Goal: Complete application form

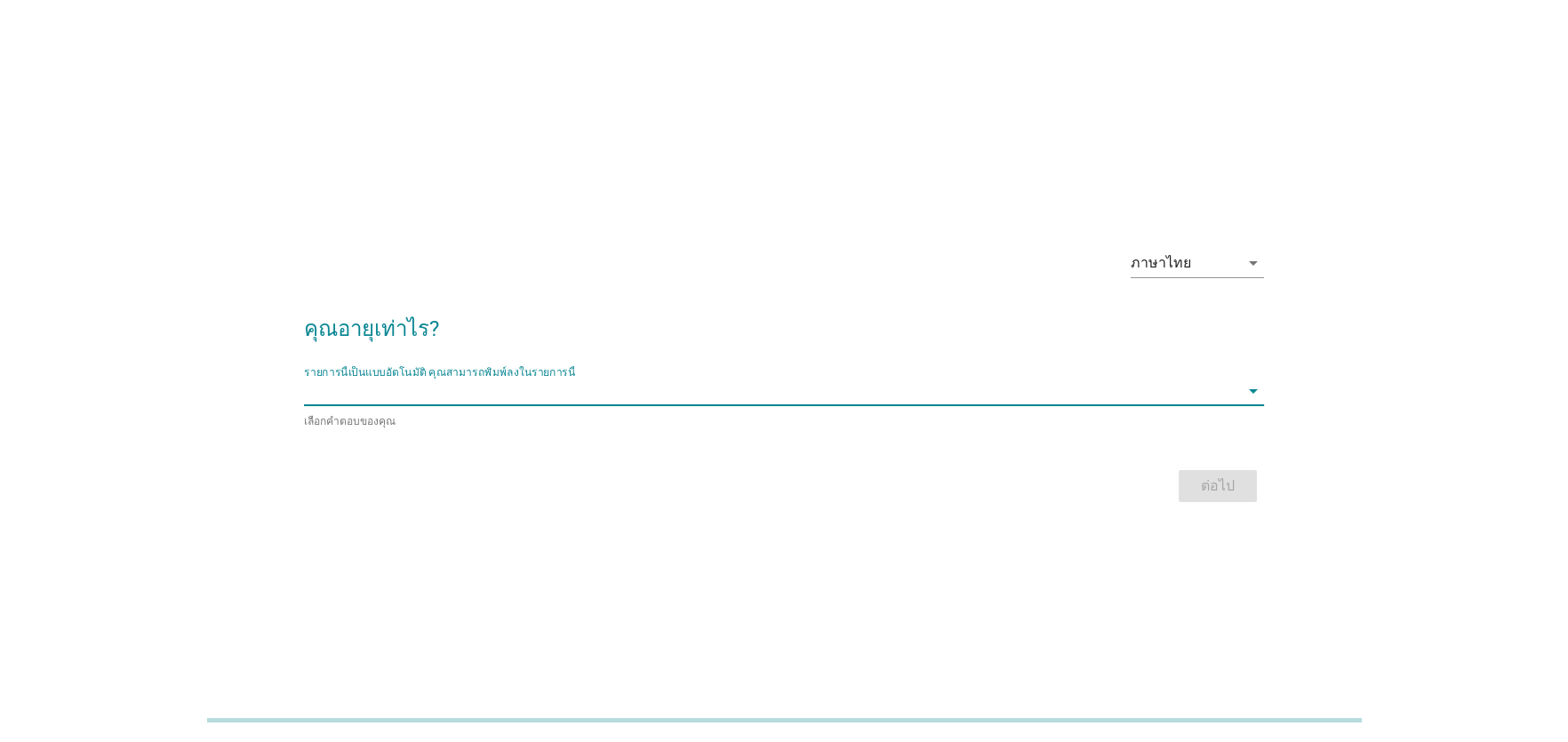
click at [474, 390] on input "รายการนี้เป็นแบบอัตโนมัติ คุณสามารถพิมพ์ลงในรายการนี้" at bounding box center [772, 390] width 935 height 29
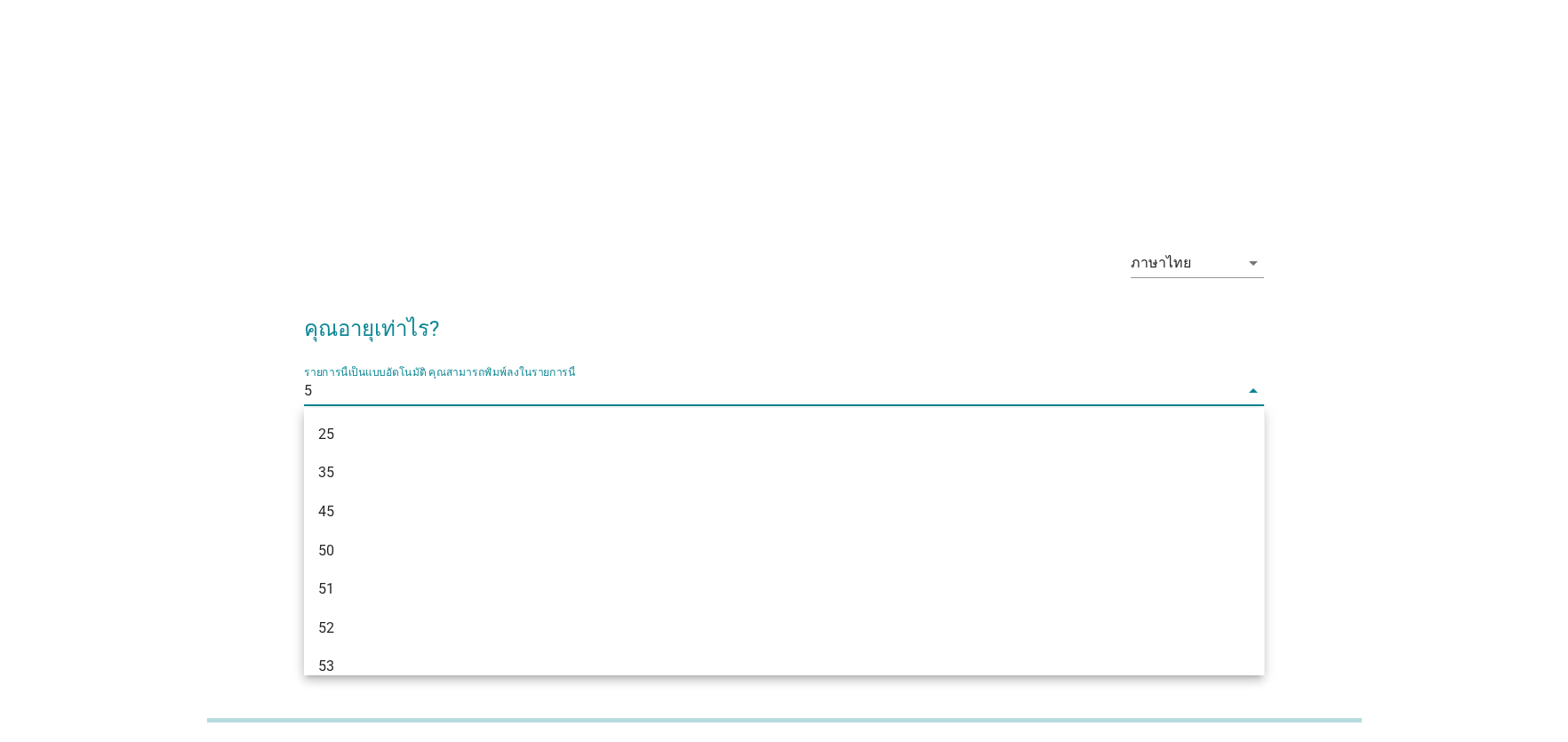
type input "50"
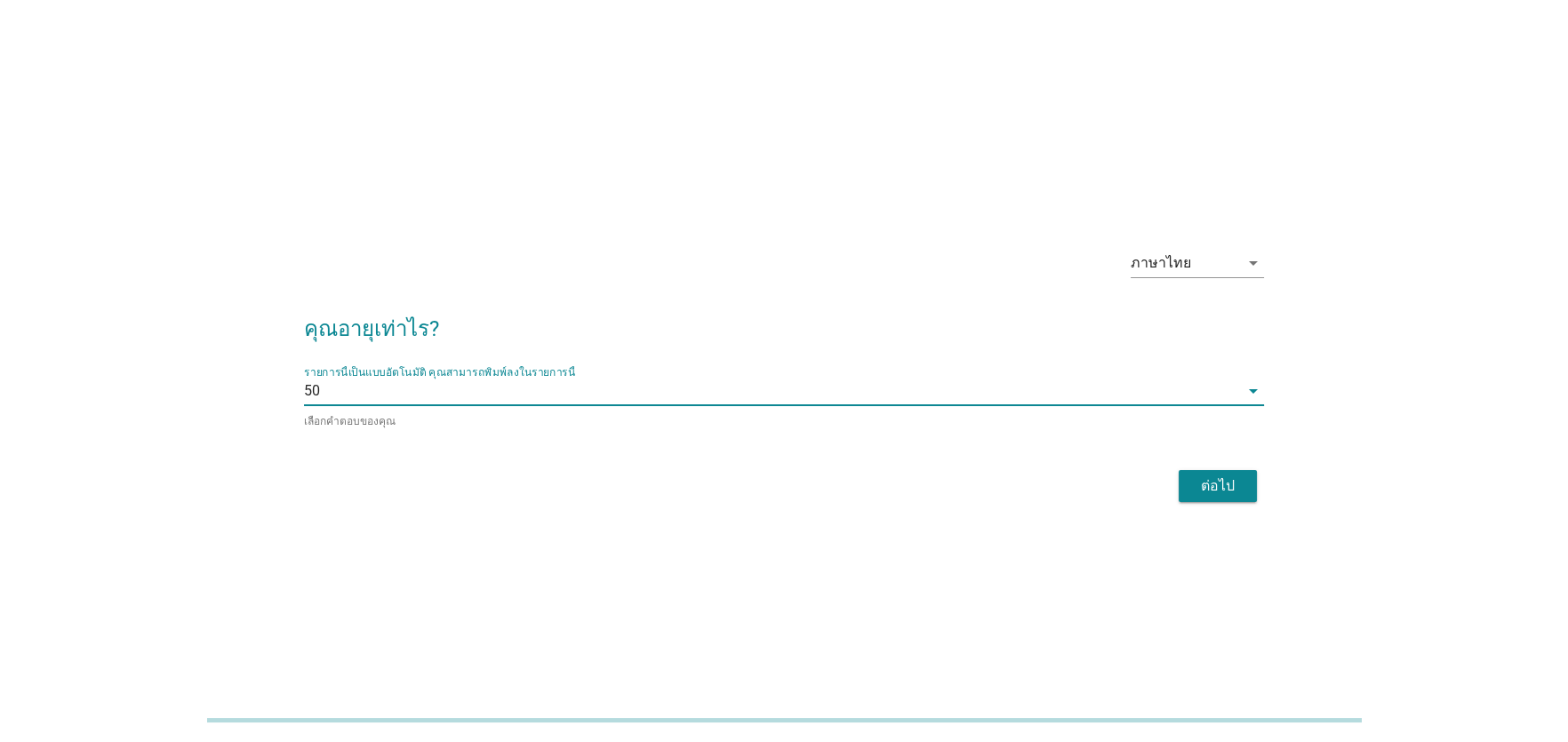
click at [1220, 480] on div "ต่อไป" at bounding box center [1217, 485] width 50 height 21
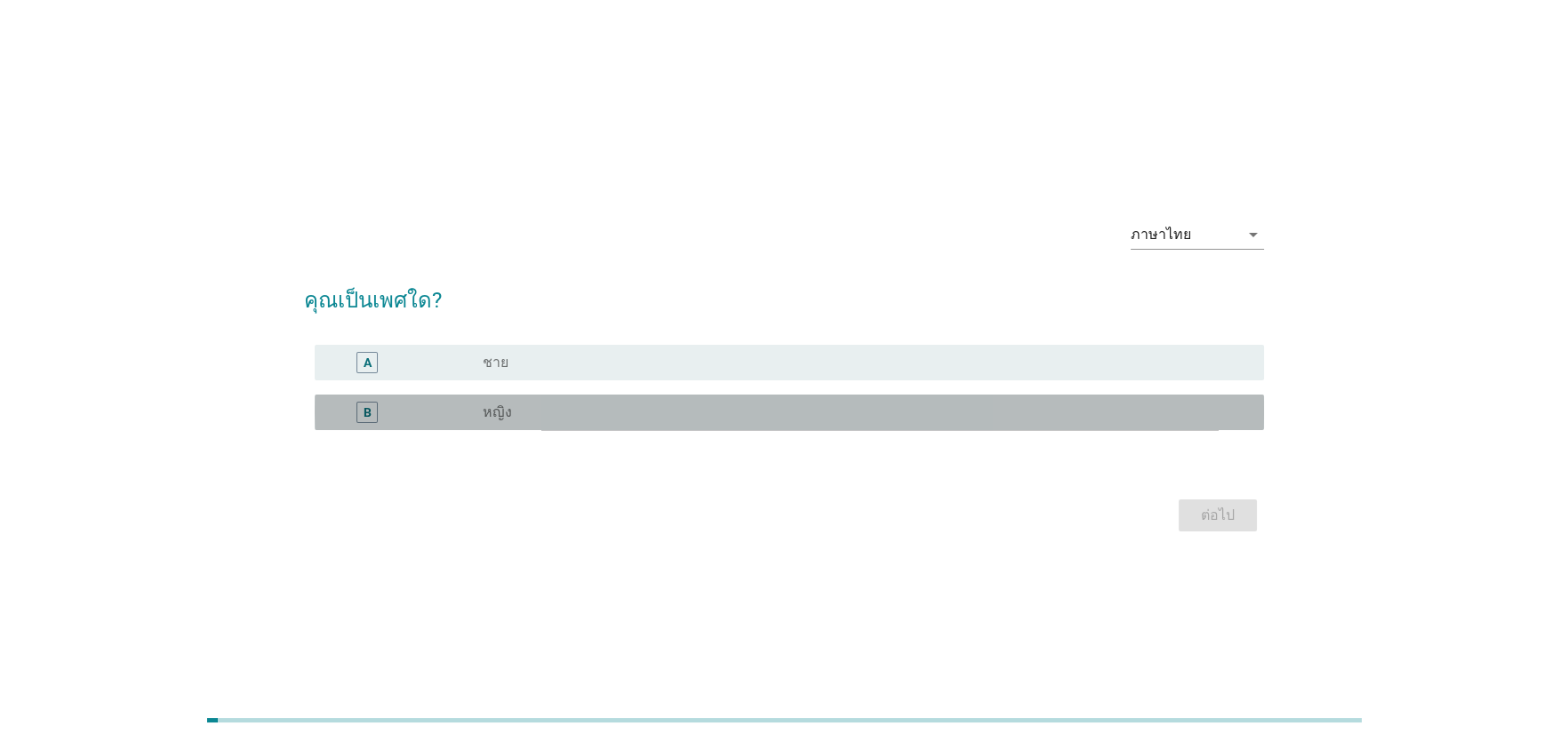
click at [395, 406] on div "B" at bounding box center [366, 412] width 76 height 21
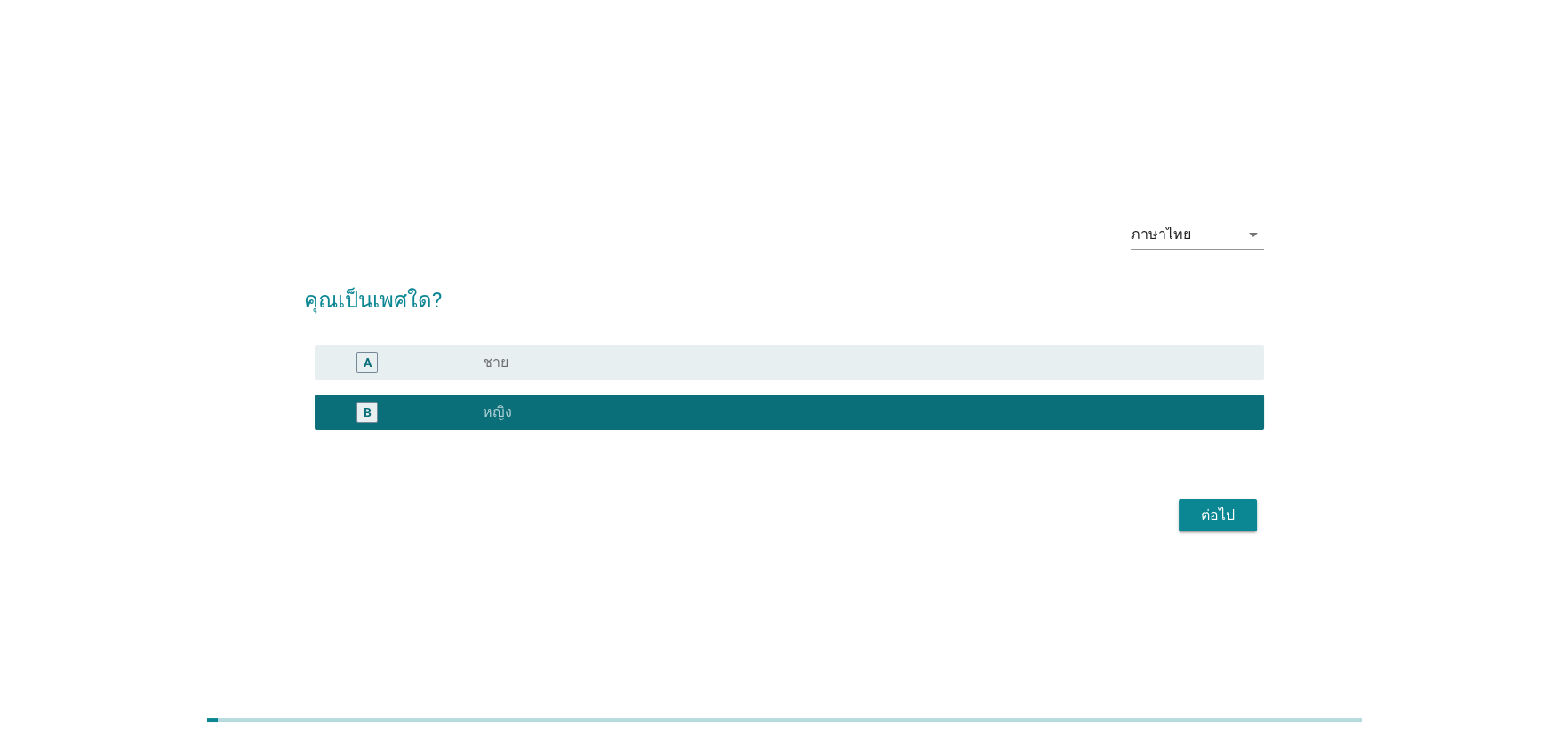
click at [1203, 518] on div "ต่อไป" at bounding box center [1217, 515] width 50 height 21
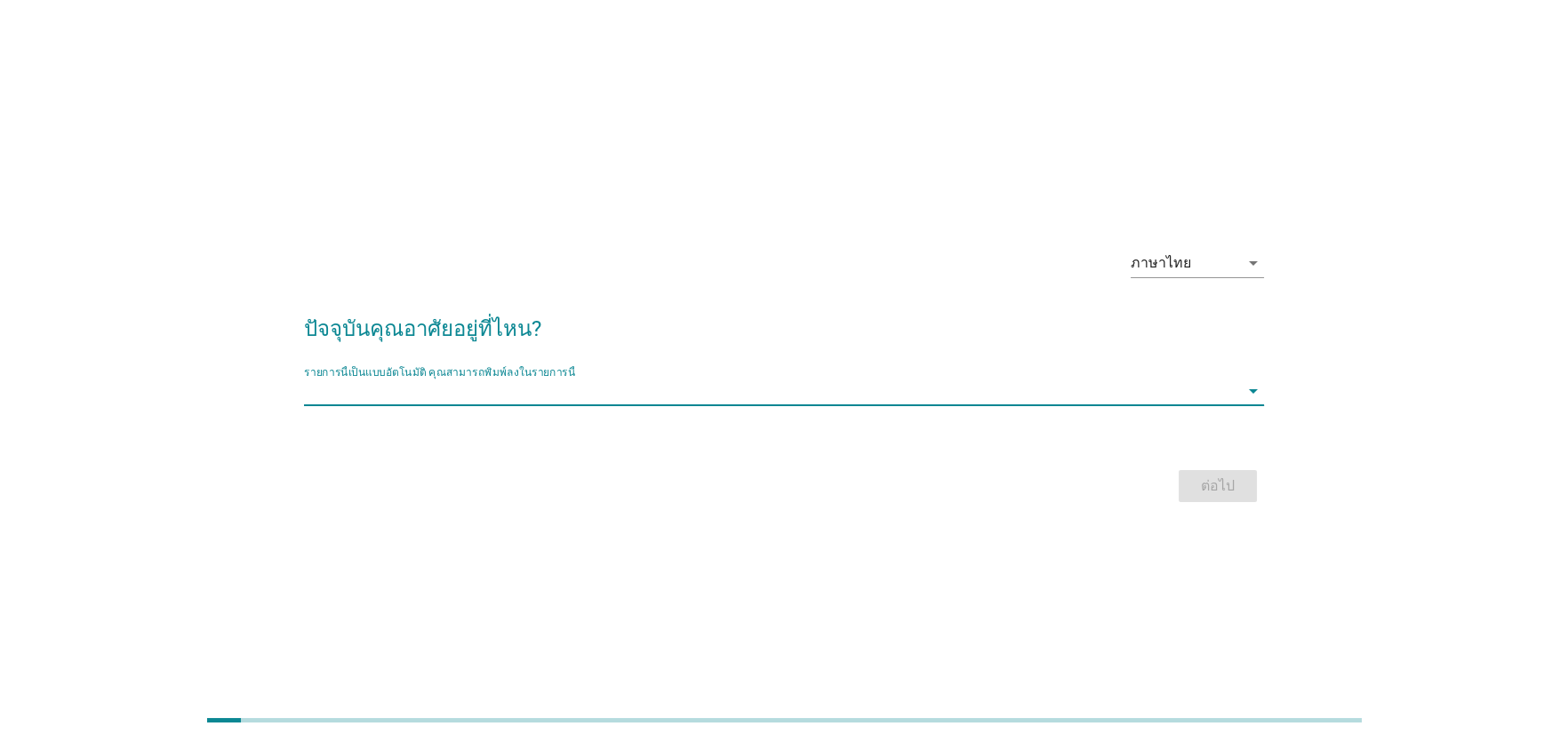
click at [457, 390] on input "รายการนี้เป็นแบบอัตโนมัติ คุณสามารถพิมพ์ลงในรายการนี้" at bounding box center [772, 390] width 935 height 29
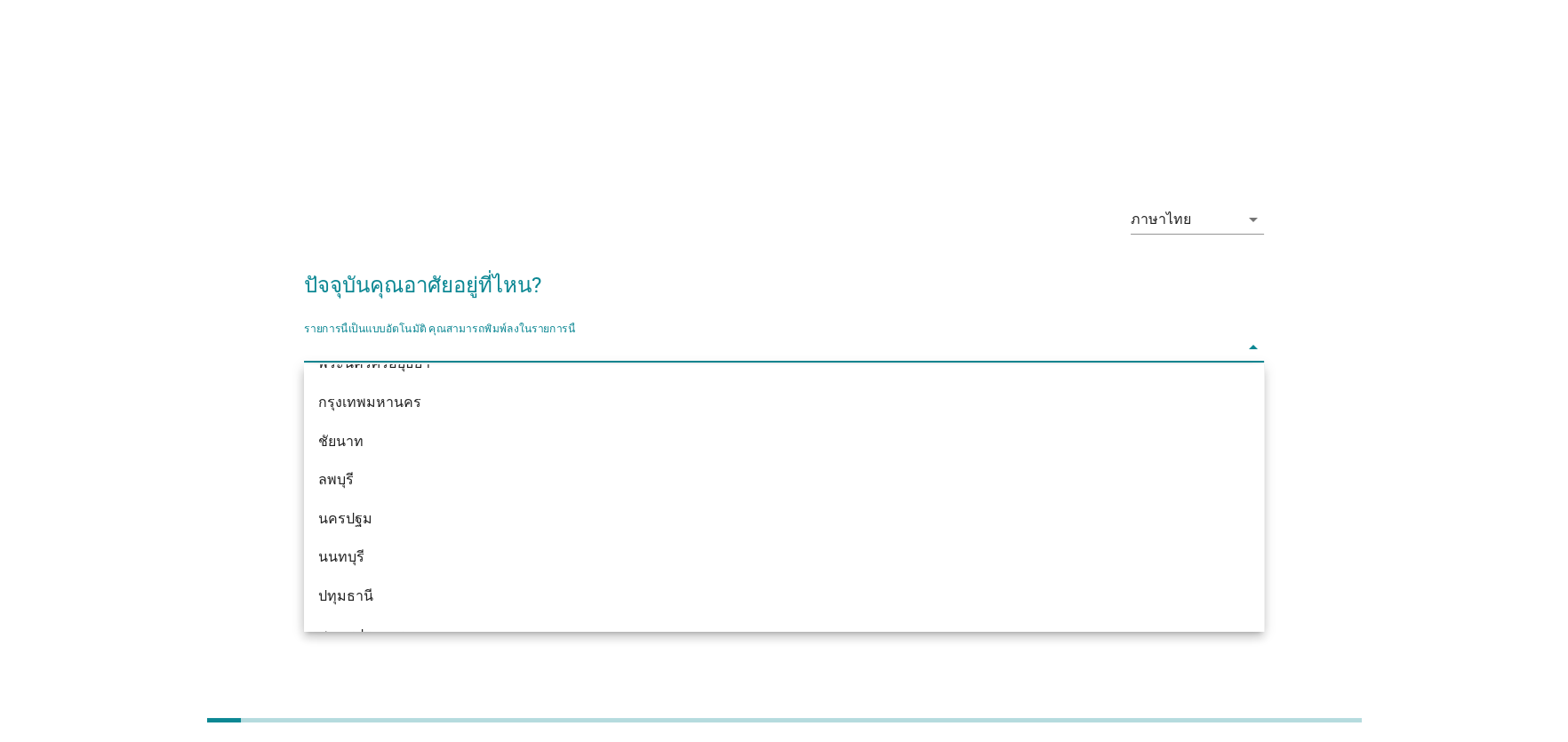
scroll to position [1499, 0]
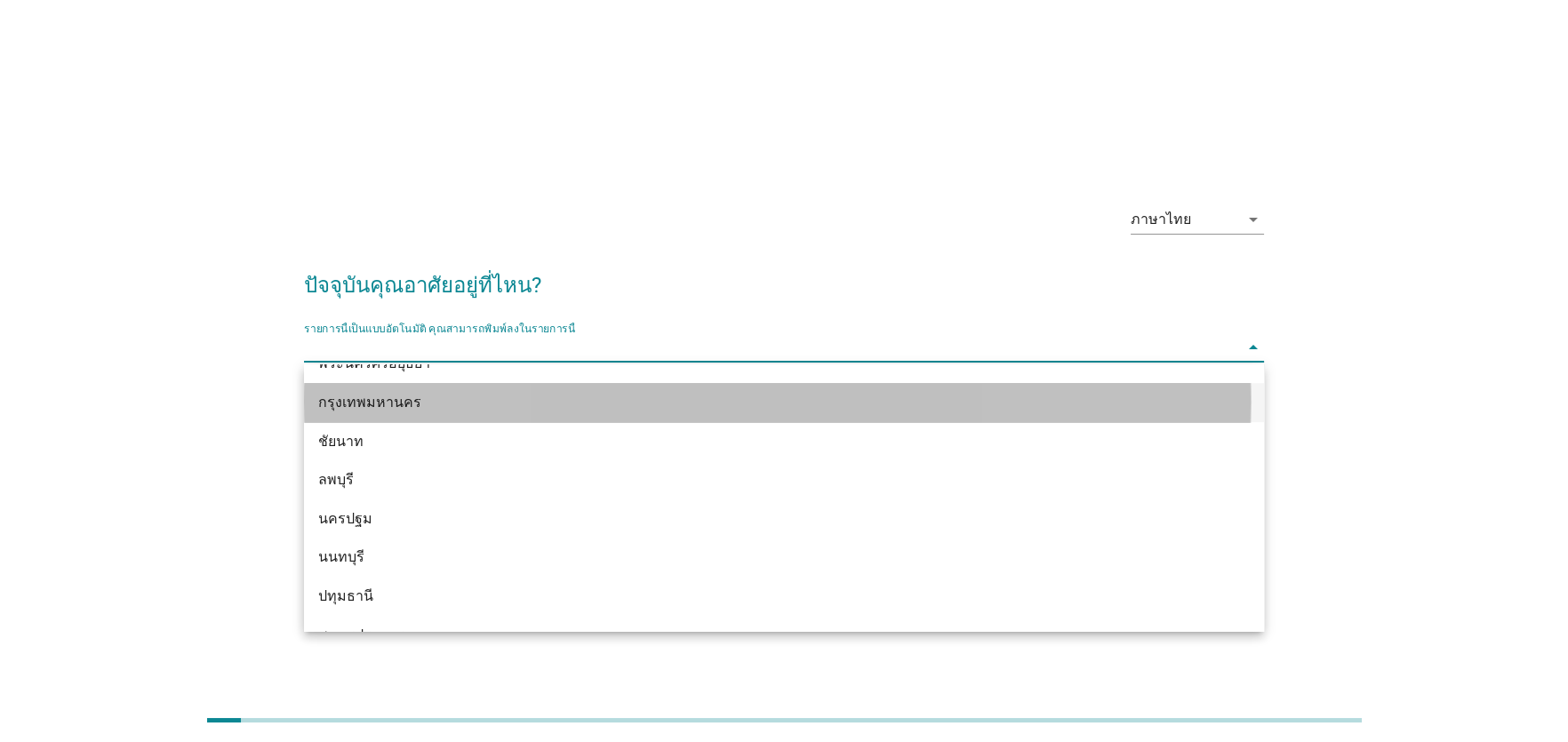
click at [398, 396] on div "กรุงเทพมหานคร" at bounding box center [745, 402] width 855 height 21
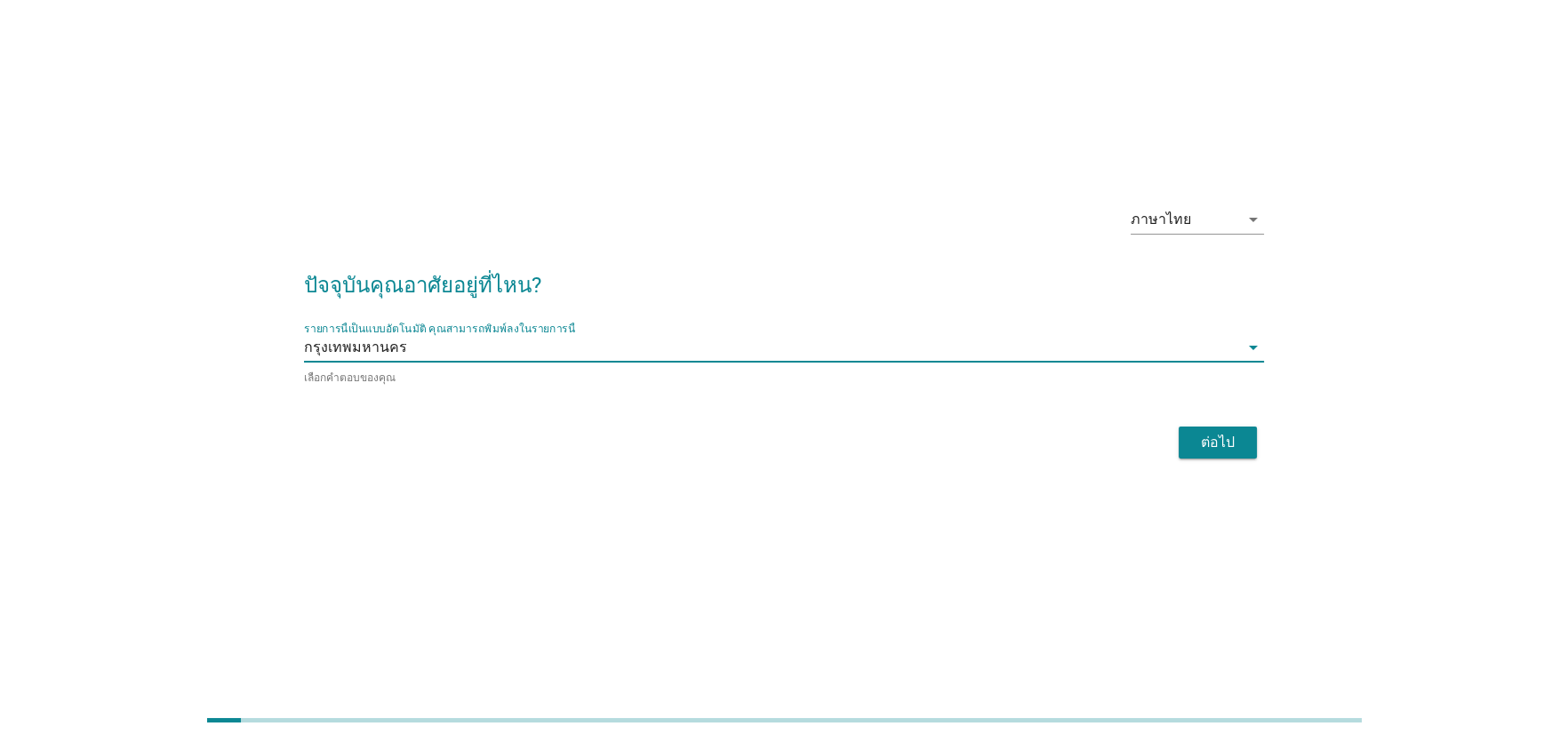
click at [1213, 439] on div "ต่อไป" at bounding box center [1217, 442] width 50 height 21
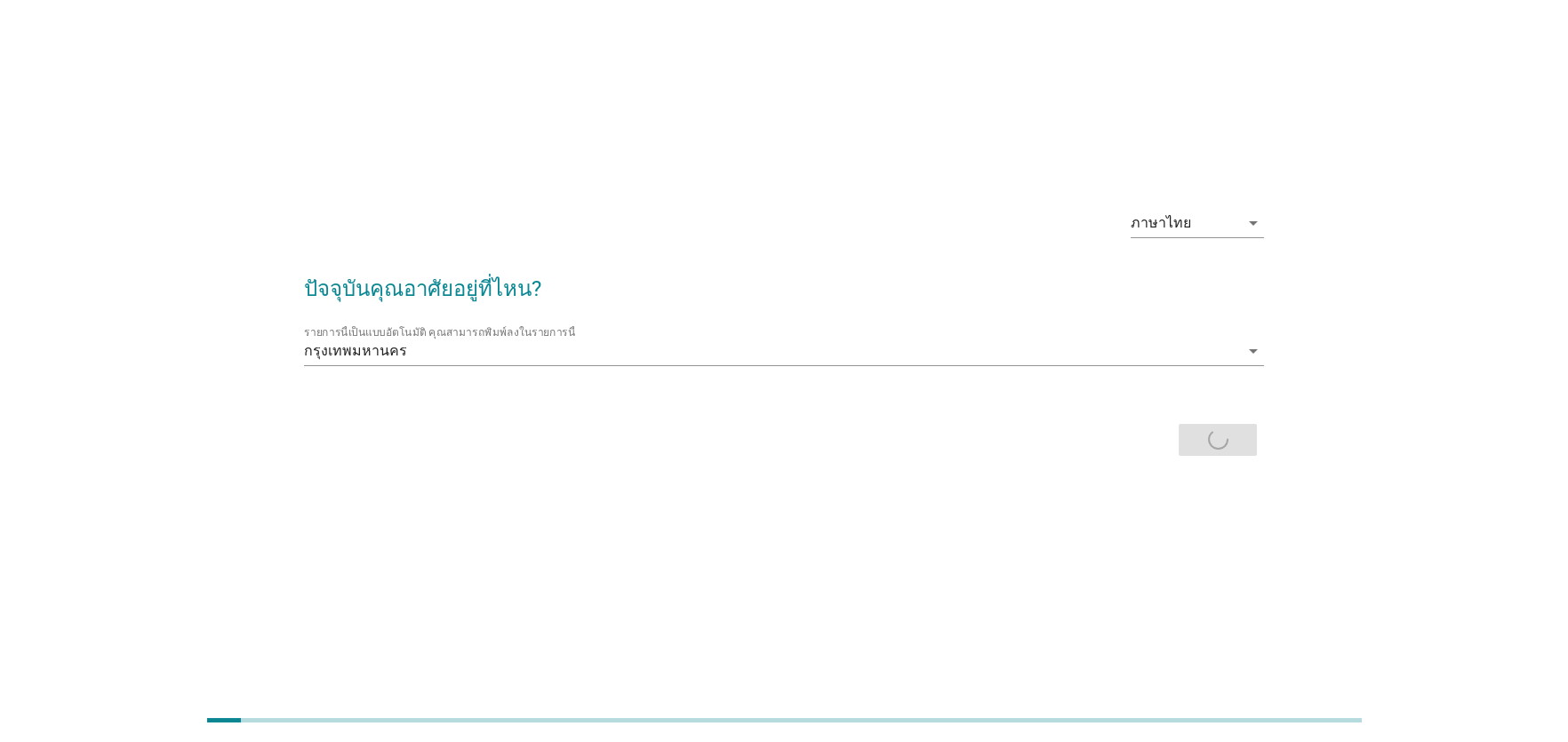
scroll to position [0, 0]
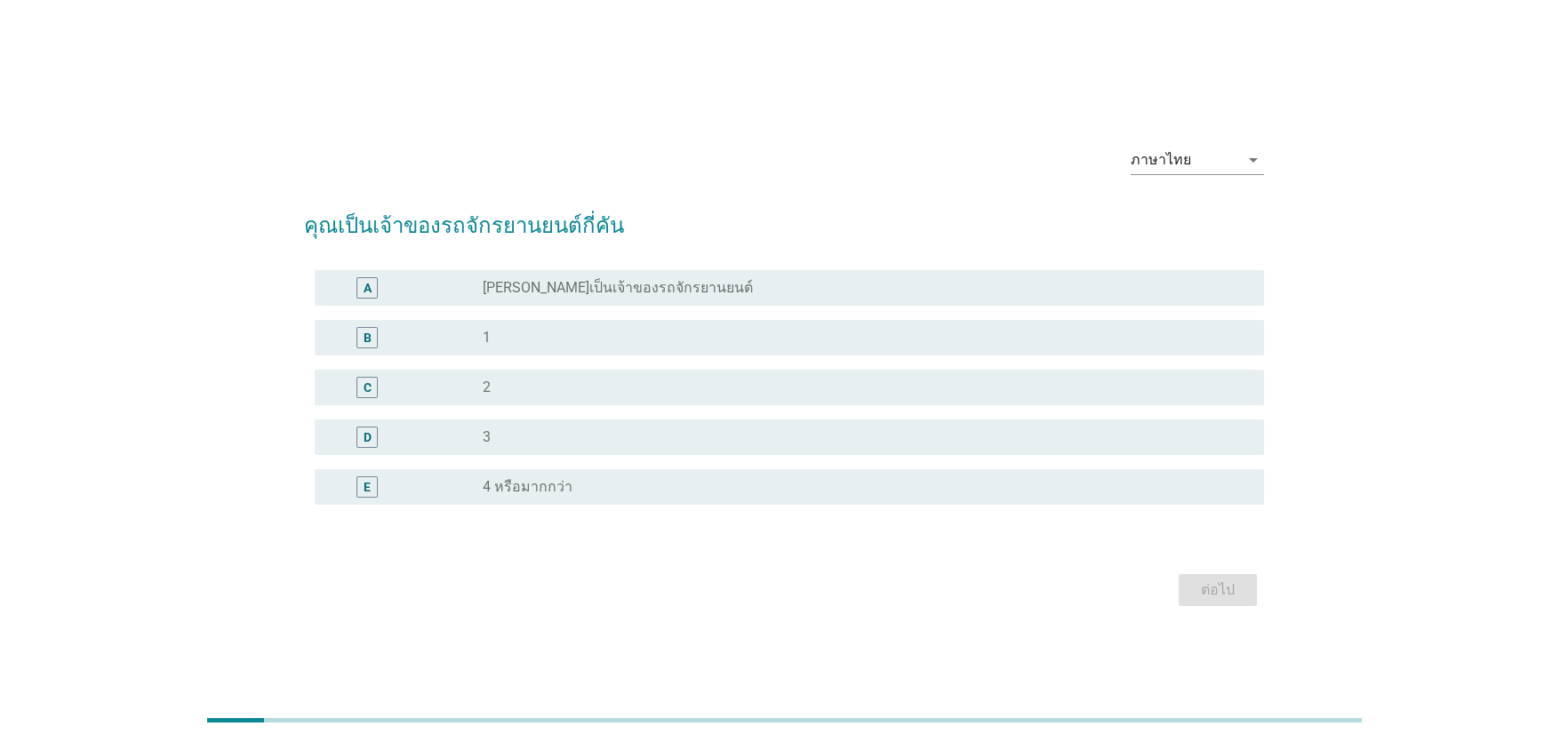
click at [473, 277] on div "A" at bounding box center [405, 288] width 154 height 21
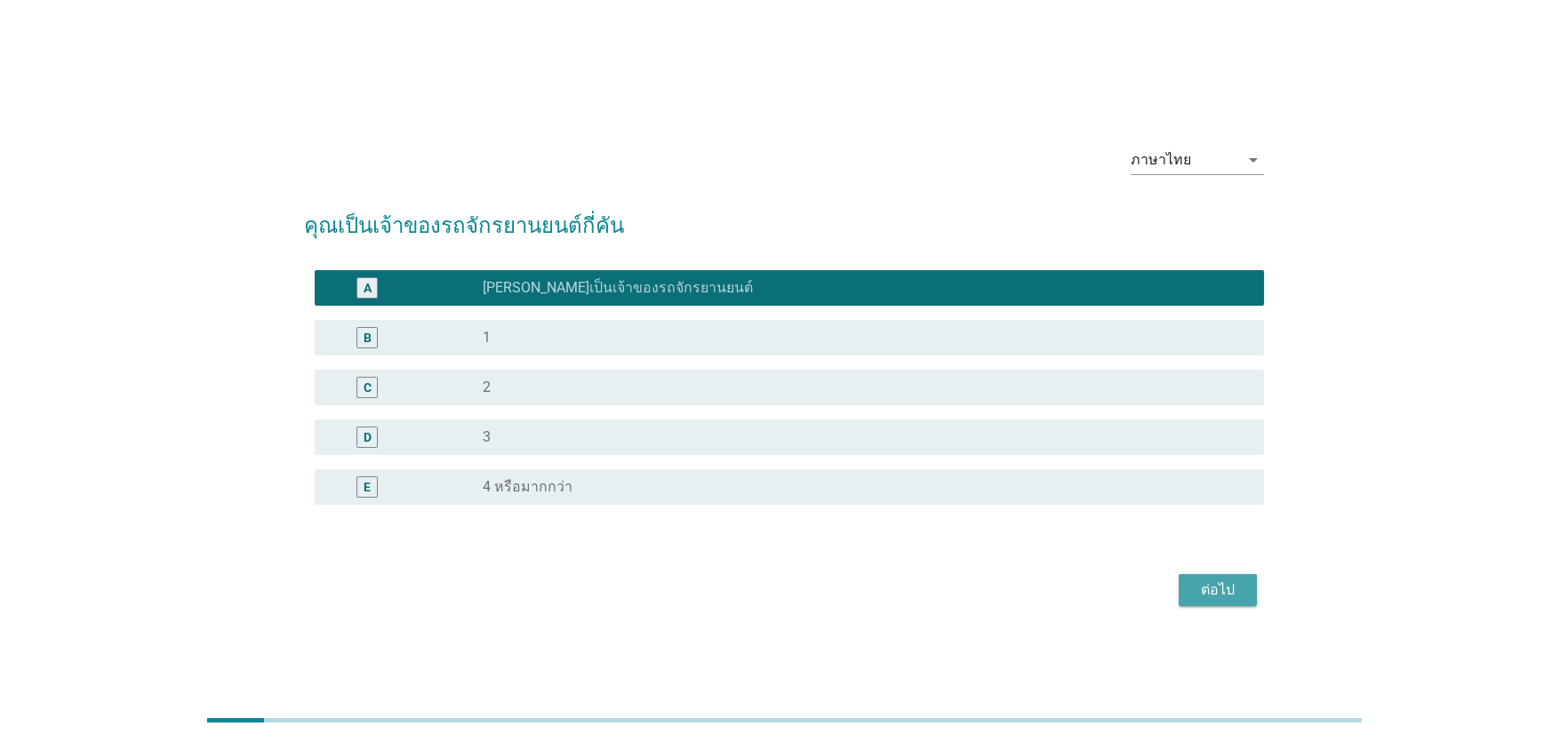
click at [1215, 590] on div "ต่อไป" at bounding box center [1217, 590] width 50 height 21
